Goal: Find specific page/section: Find specific page/section

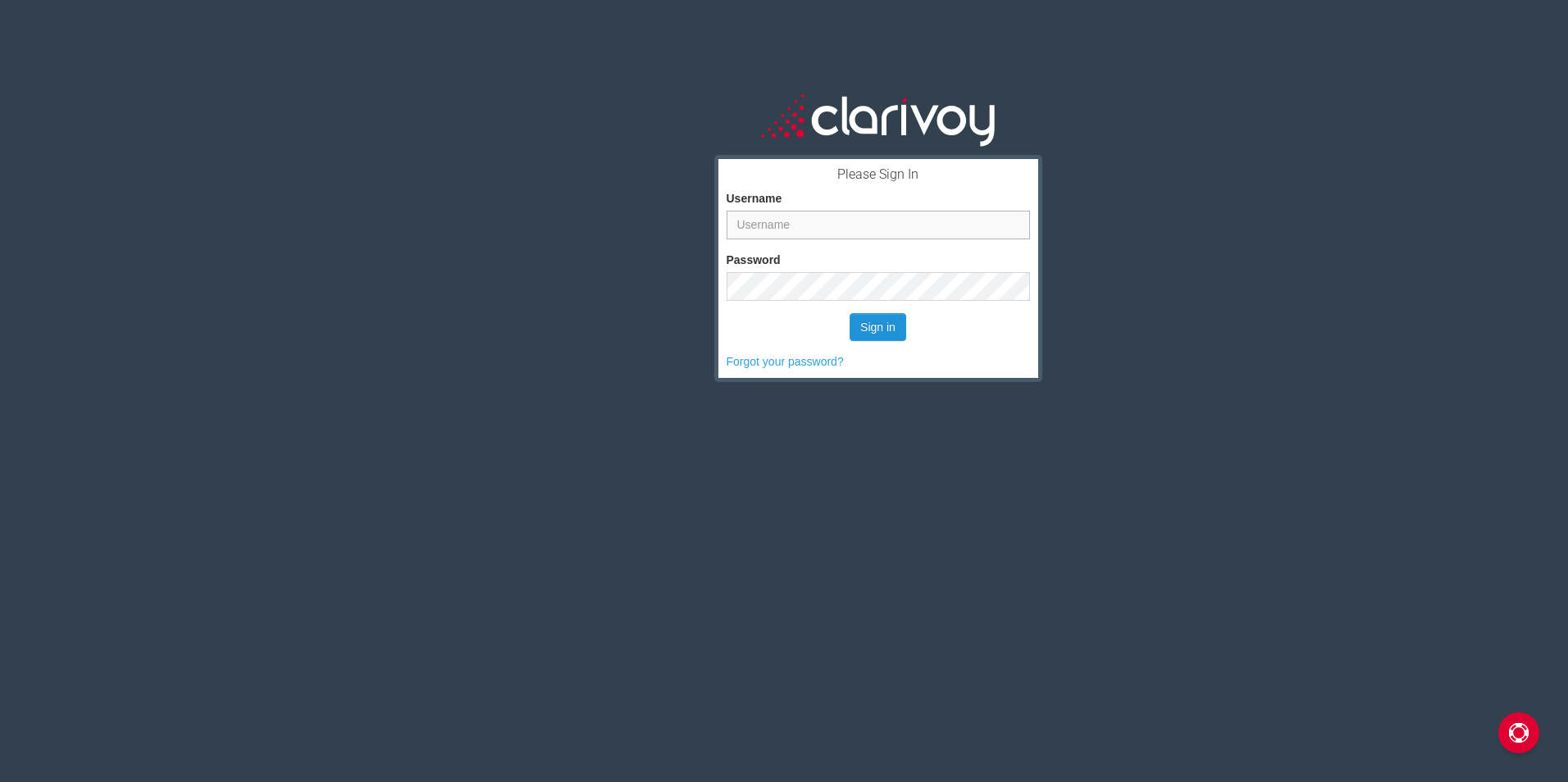
type input "krisg@dallasleasereturns.com"
click at [880, 322] on button "Sign in" at bounding box center [877, 328] width 56 height 28
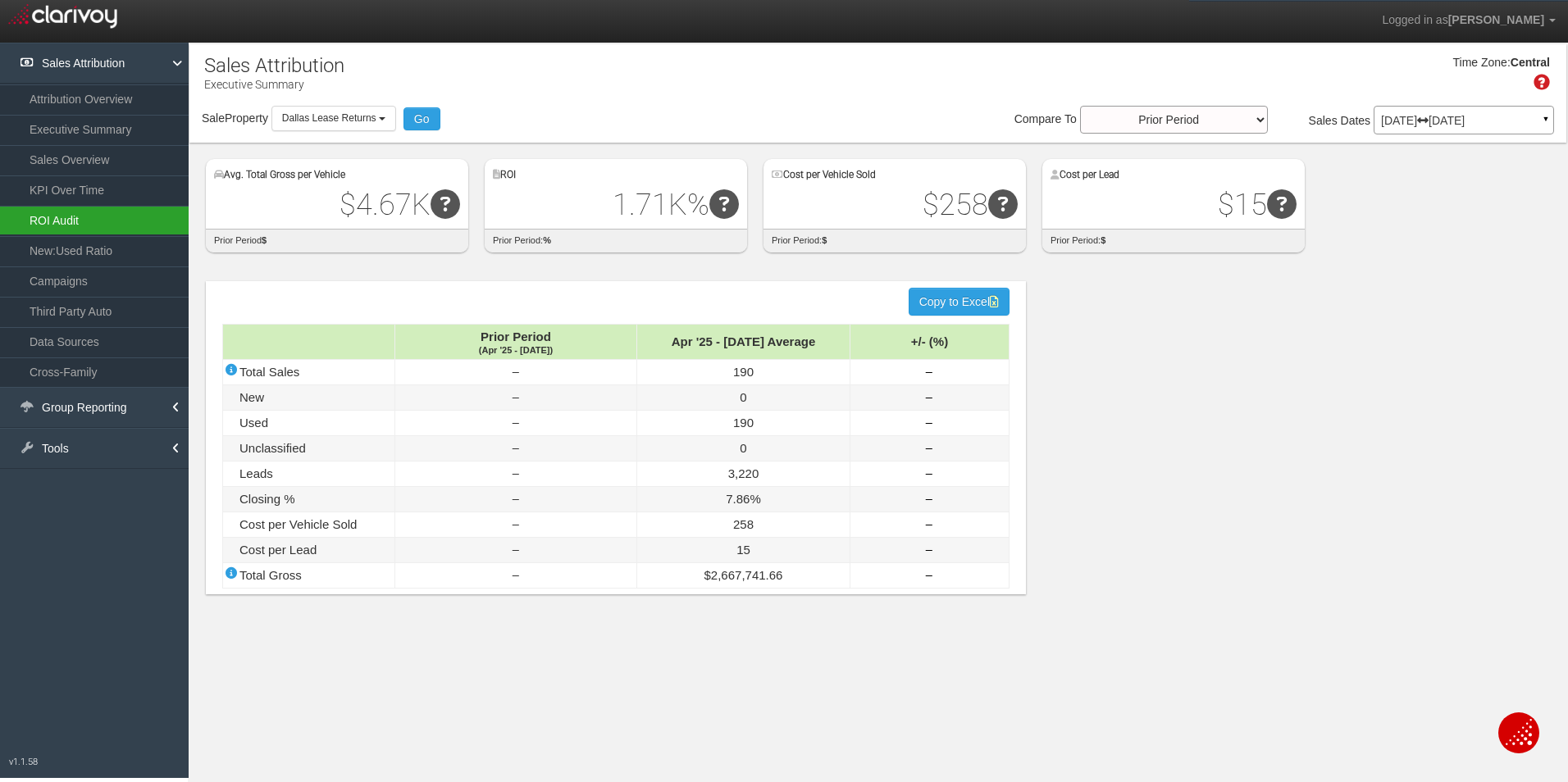
click at [55, 226] on link "ROI Audit" at bounding box center [94, 221] width 189 height 30
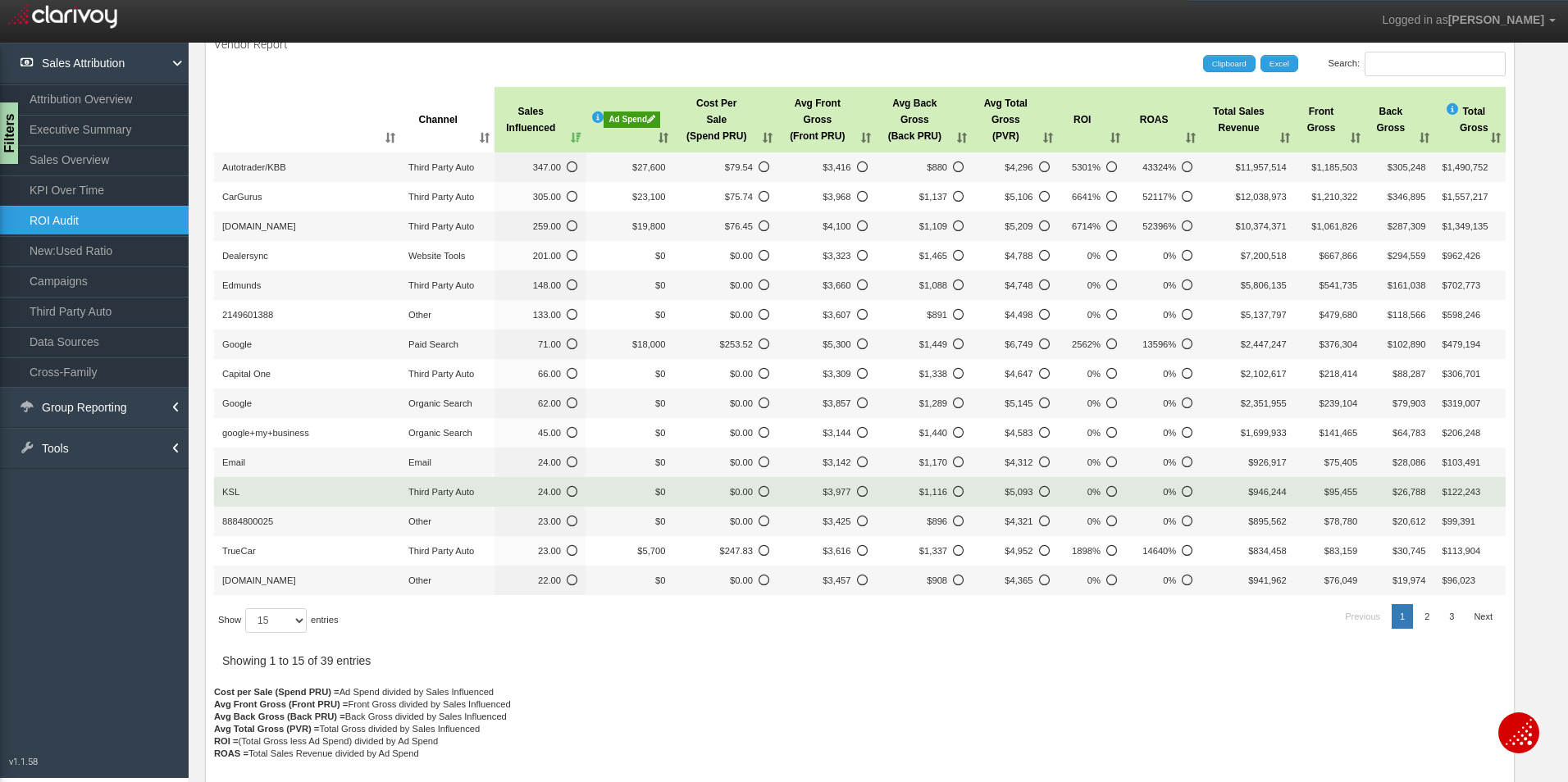
scroll to position [151, 0]
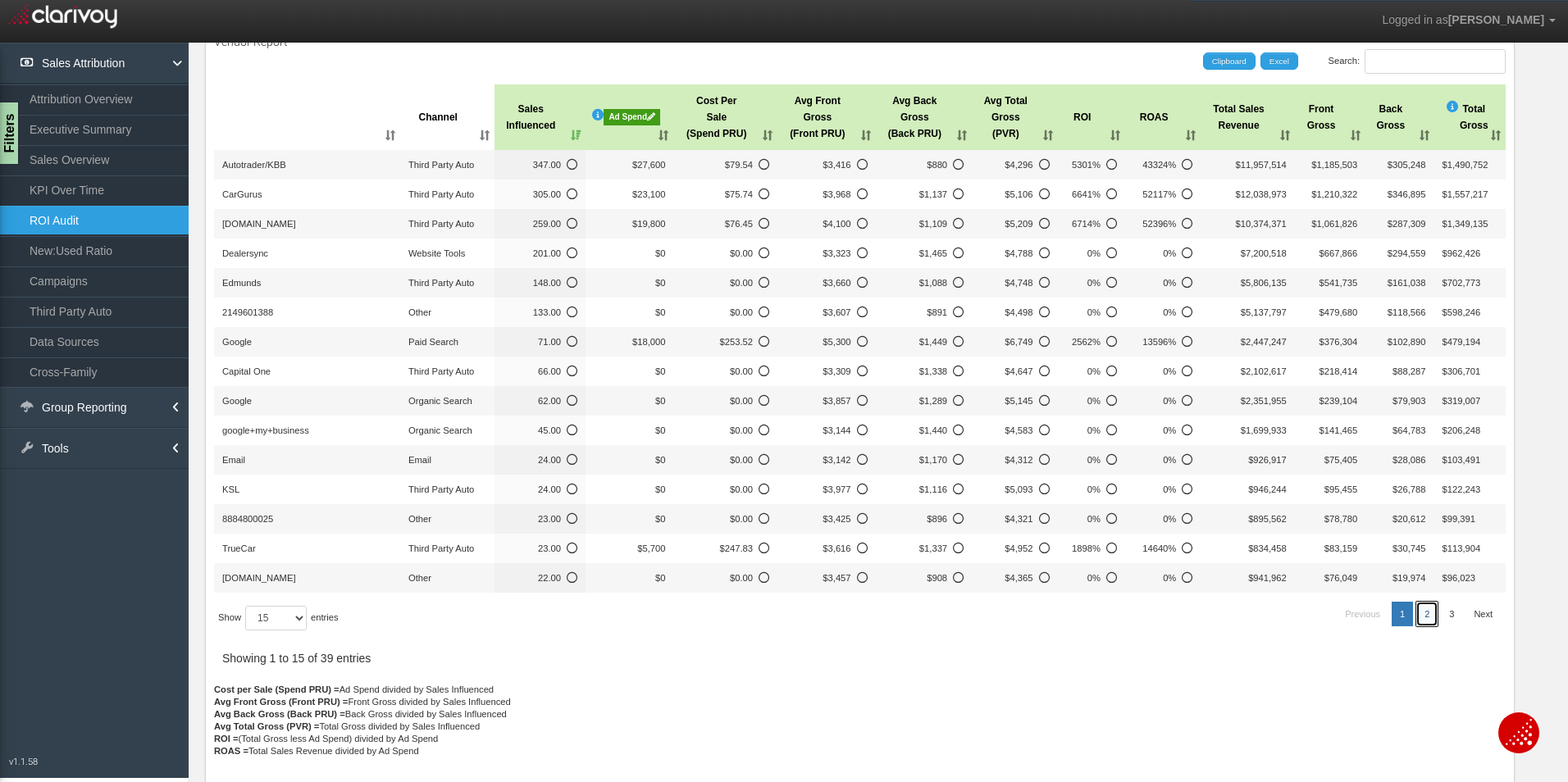
click at [1416, 621] on link "2" at bounding box center [1426, 614] width 21 height 25
